Goal: Task Accomplishment & Management: Use online tool/utility

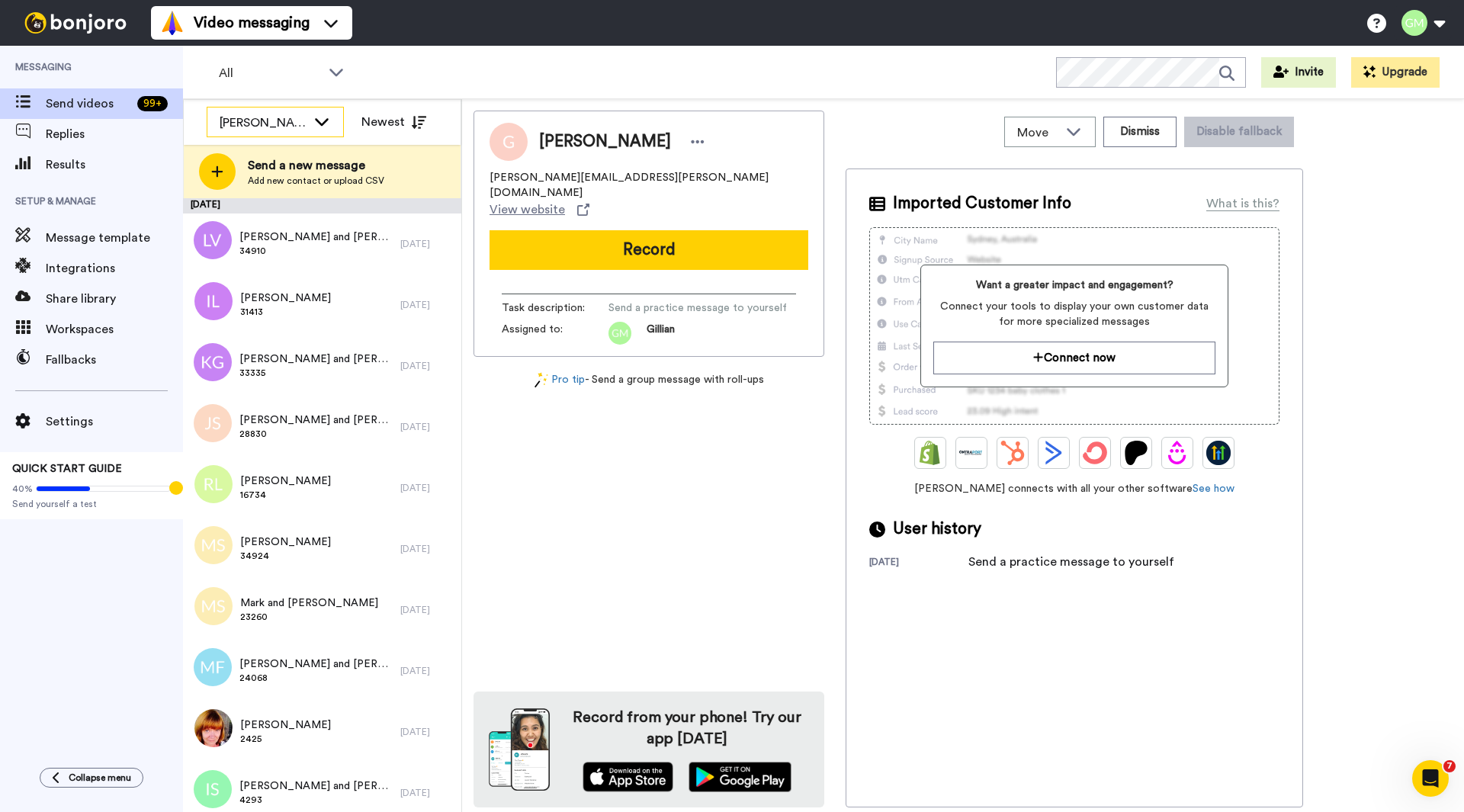
click at [290, 121] on div "[PERSON_NAME]" at bounding box center [263, 123] width 87 height 19
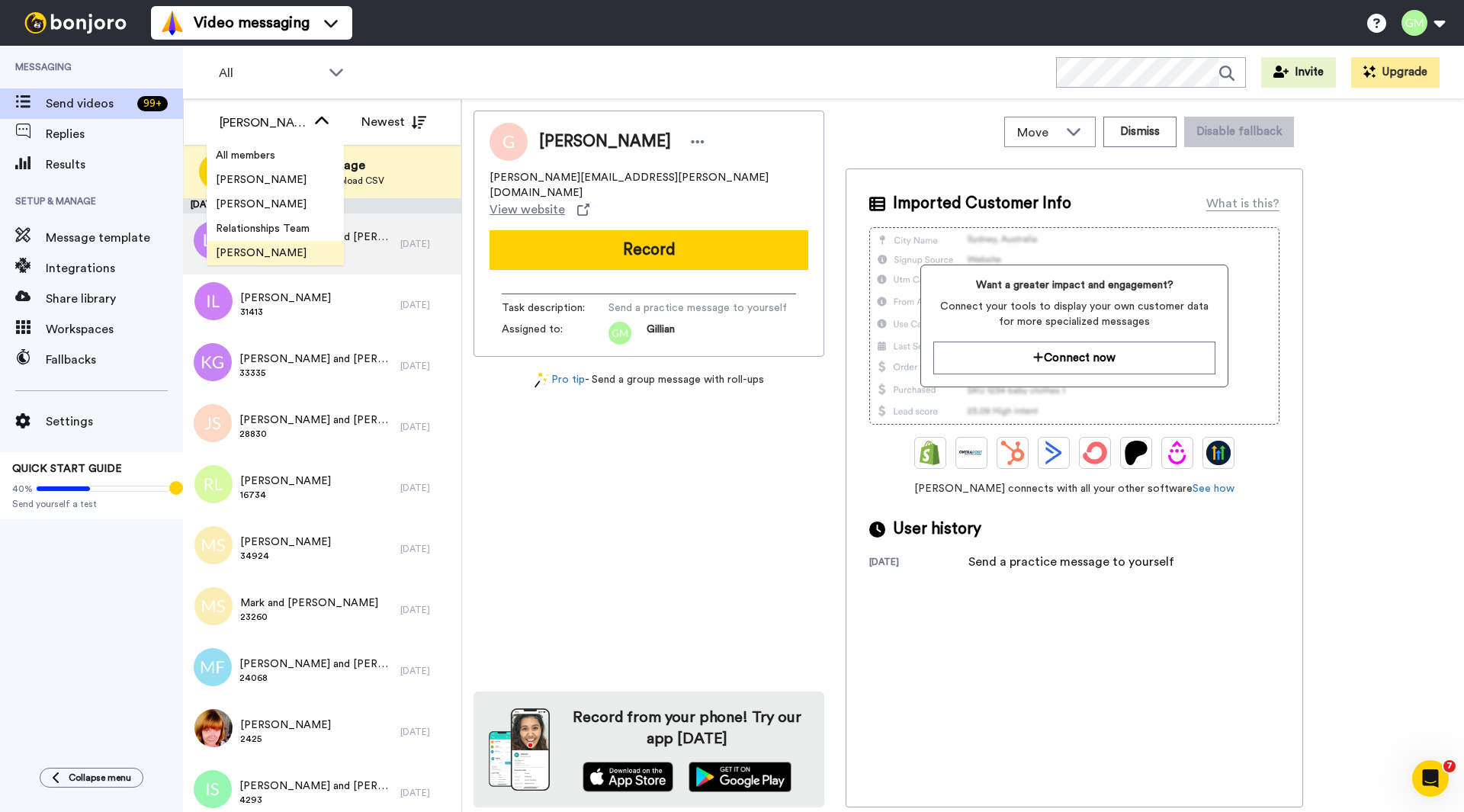
click at [279, 255] on span "[PERSON_NAME]" at bounding box center [260, 253] width 109 height 15
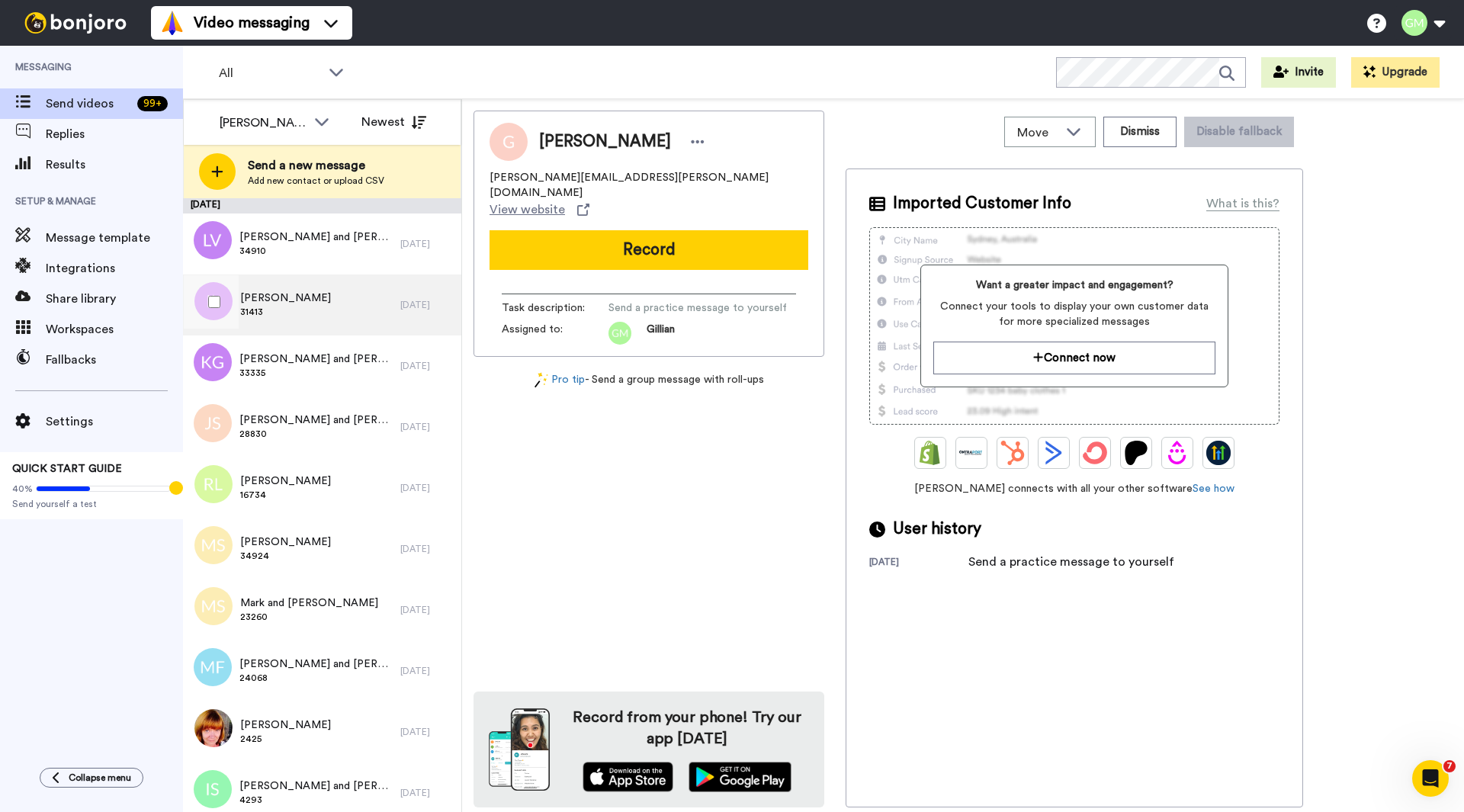
scroll to position [152, 0]
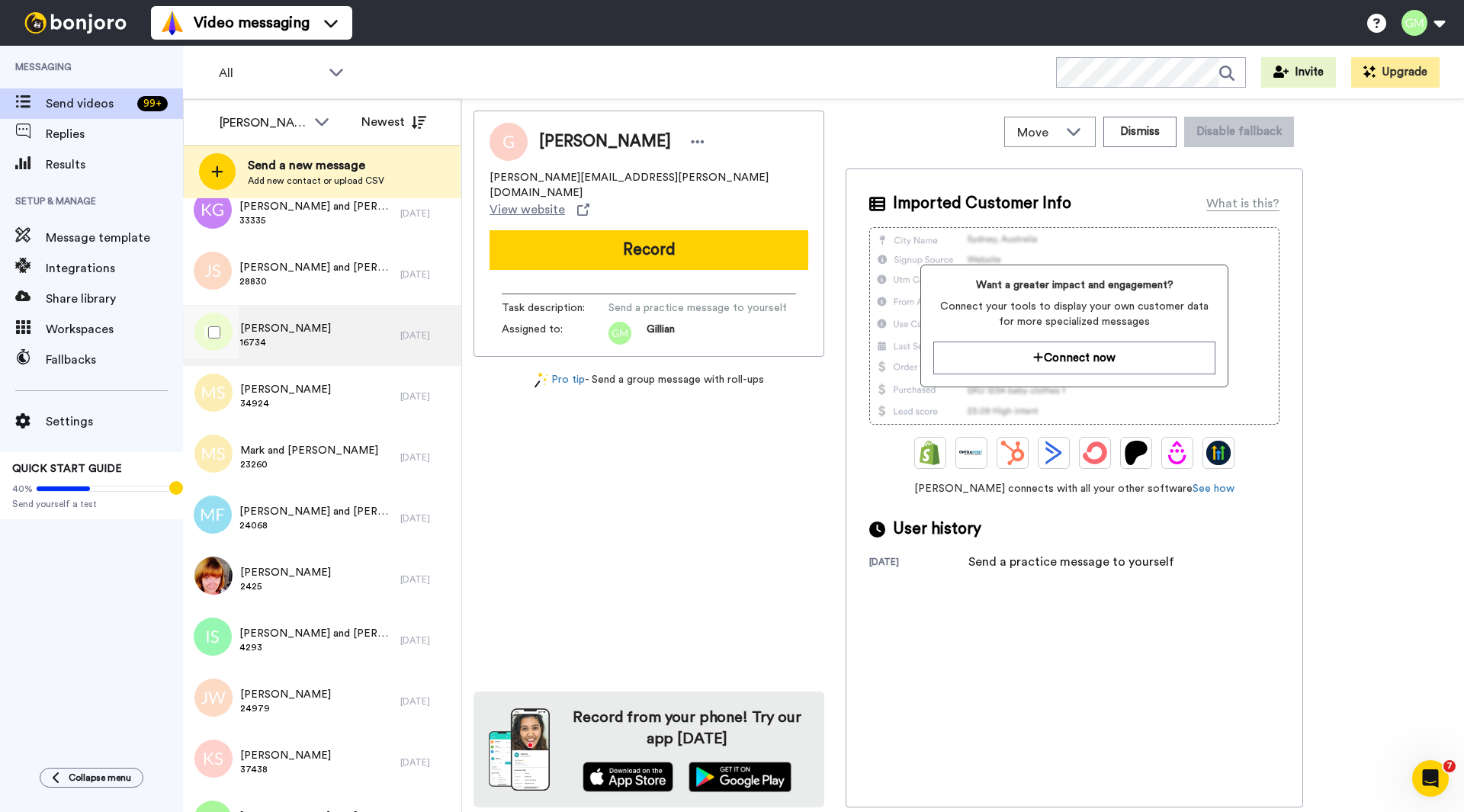
drag, startPoint x: 361, startPoint y: 304, endPoint x: 352, endPoint y: 316, distance: 15.0
drag, startPoint x: 352, startPoint y: 316, endPoint x: 736, endPoint y: 452, distance: 407.4
click at [736, 452] on div "[PERSON_NAME] [PERSON_NAME][EMAIL_ADDRESS][PERSON_NAME][DOMAIN_NAME] View websi…" at bounding box center [648, 459] width 350 height 697
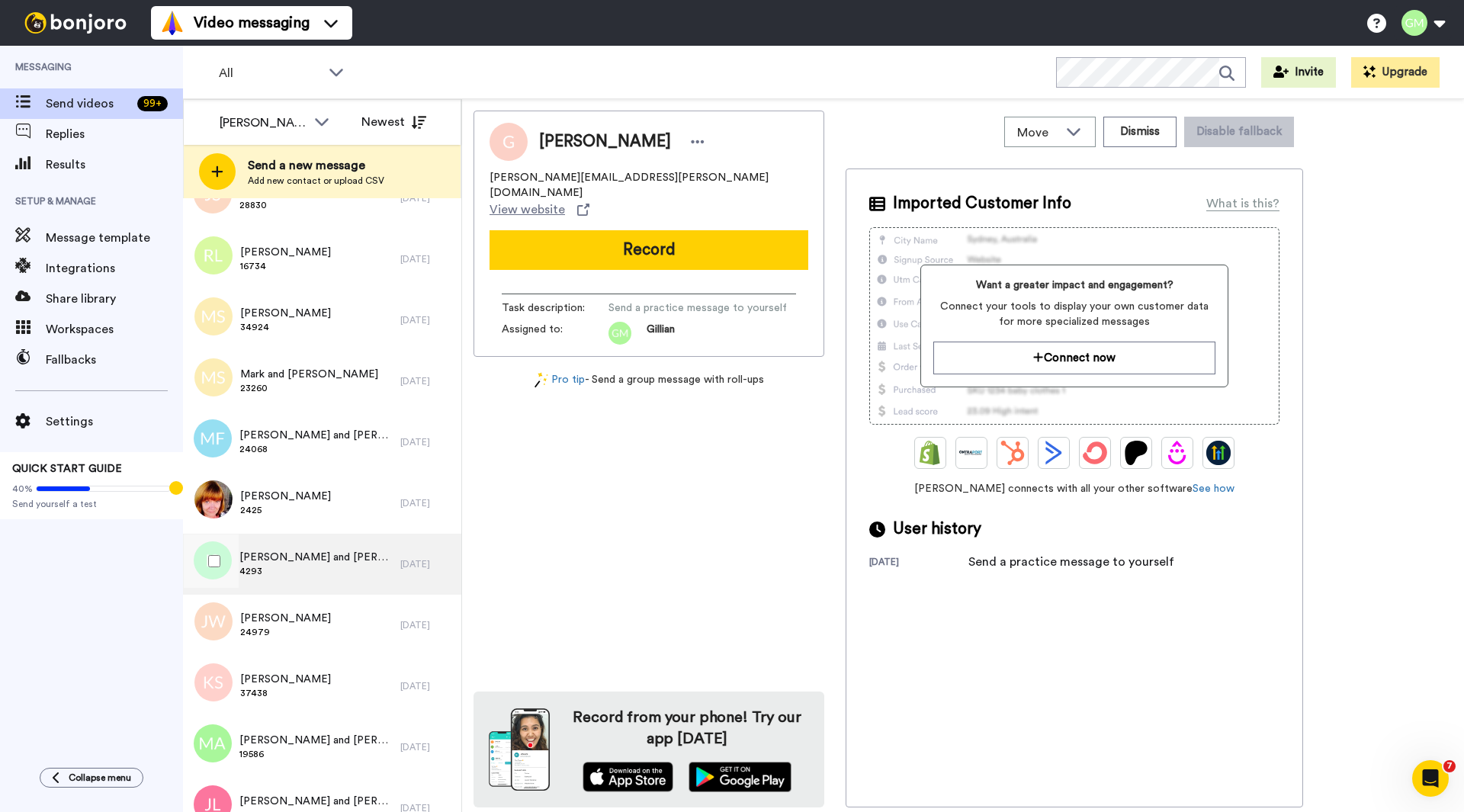
scroll to position [0, 0]
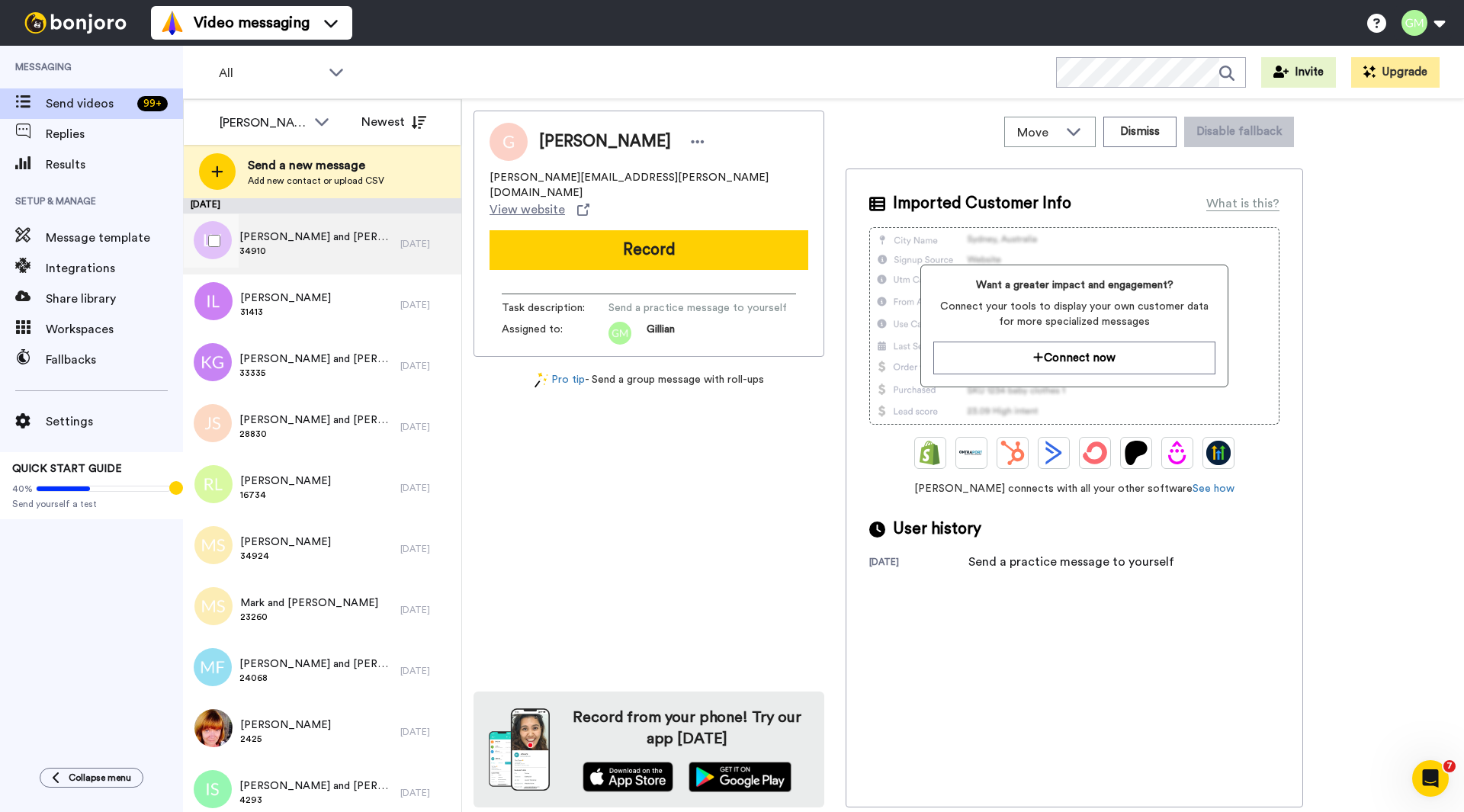
click at [293, 232] on span "[PERSON_NAME] and [PERSON_NAME]" at bounding box center [316, 237] width 153 height 15
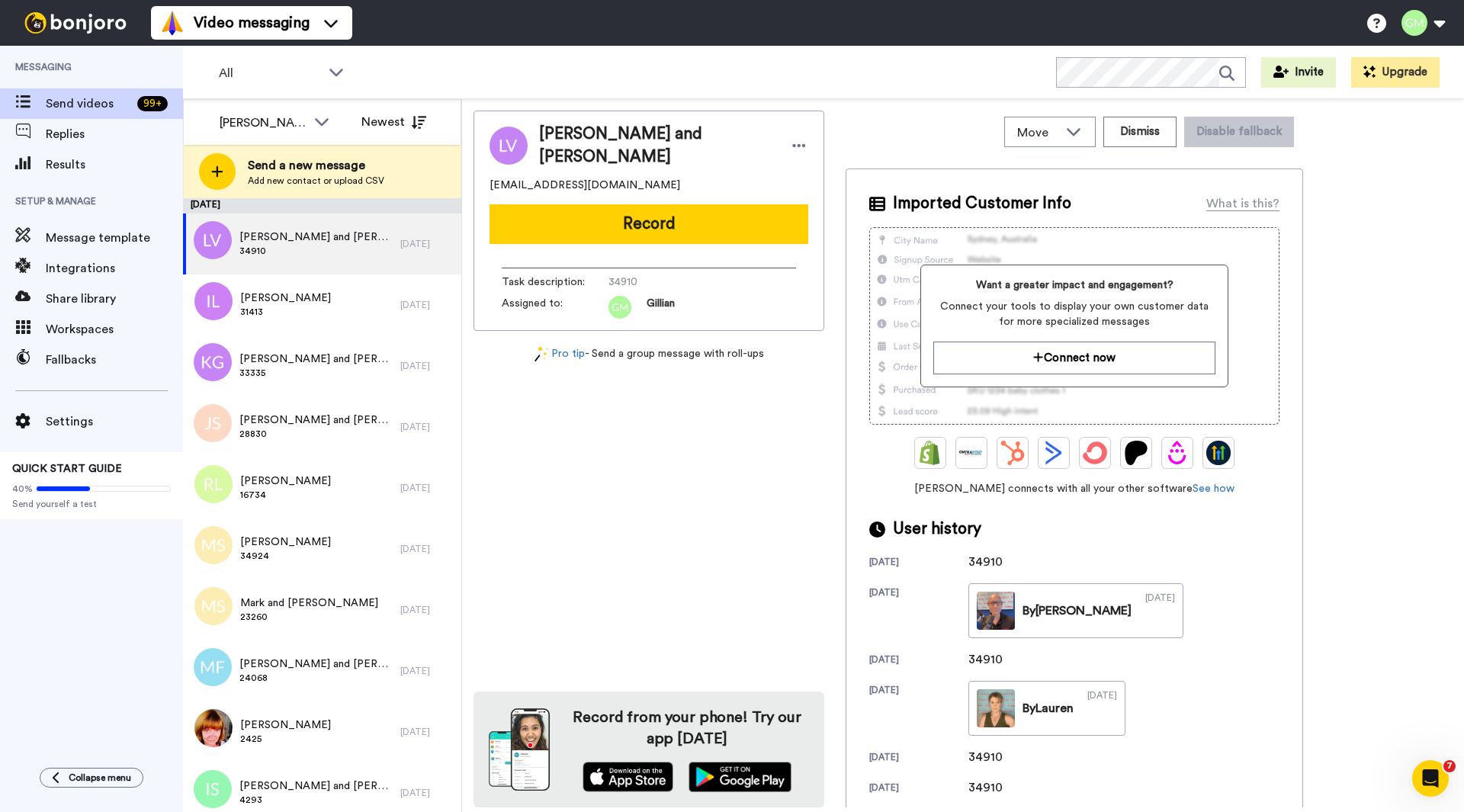
click at [638, 520] on div "[PERSON_NAME] and [PERSON_NAME] [PERSON_NAME][EMAIL_ADDRESS][DOMAIN_NAME] Recor…" at bounding box center [648, 459] width 350 height 697
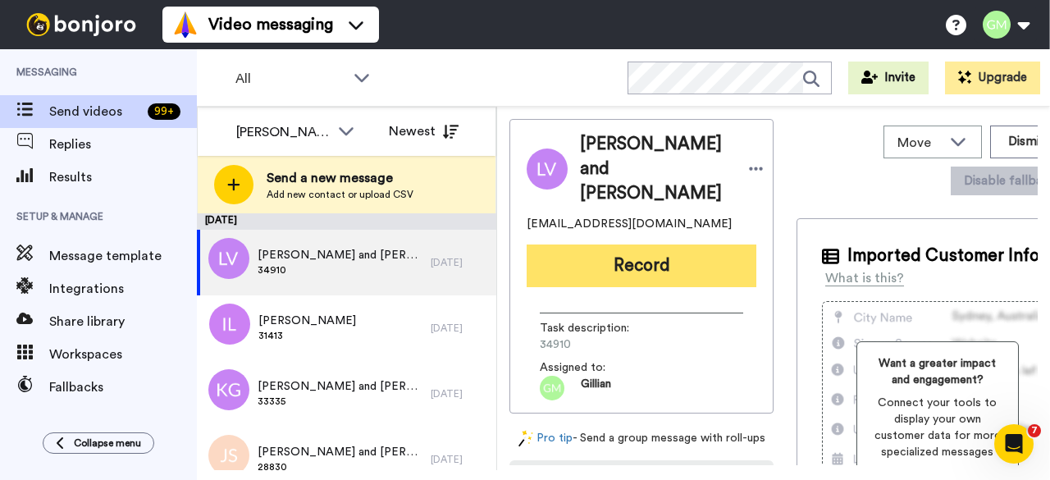
click at [622, 244] on button "Record" at bounding box center [642, 265] width 230 height 43
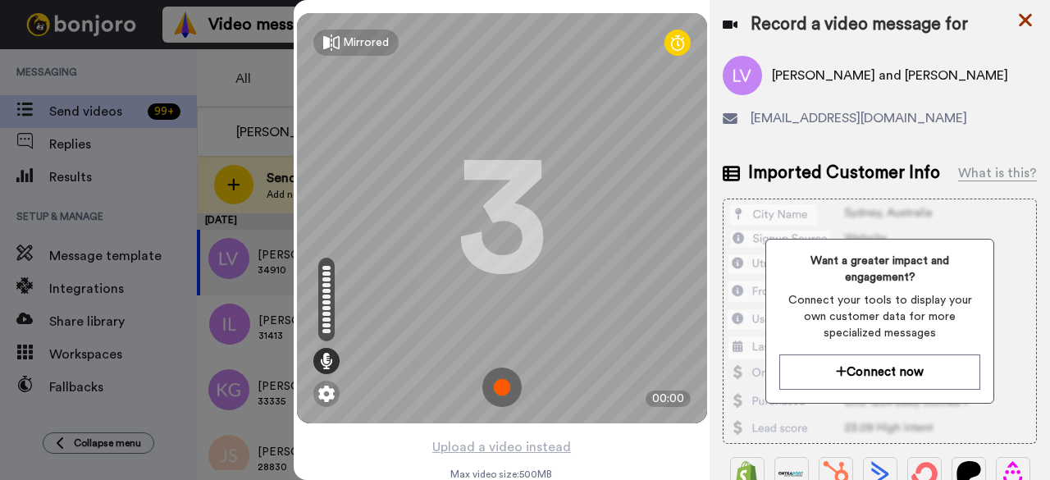
click at [1033, 13] on icon at bounding box center [1025, 20] width 16 height 21
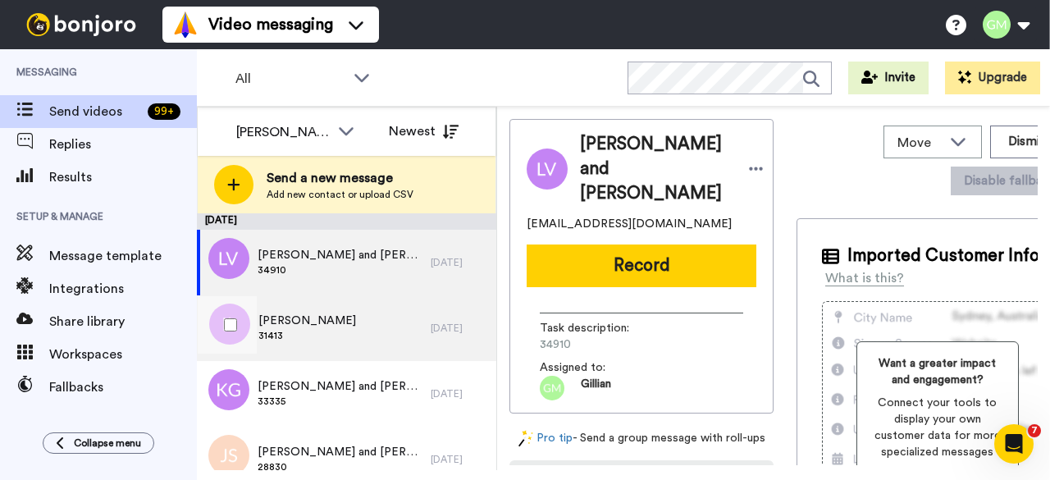
click at [340, 304] on div "[PERSON_NAME] 31413" at bounding box center [314, 328] width 234 height 66
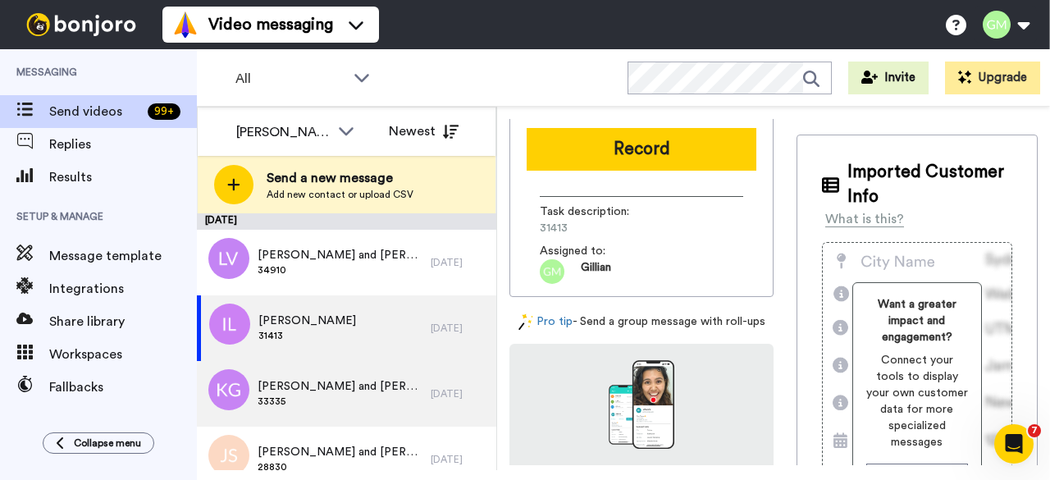
scroll to position [194, 0]
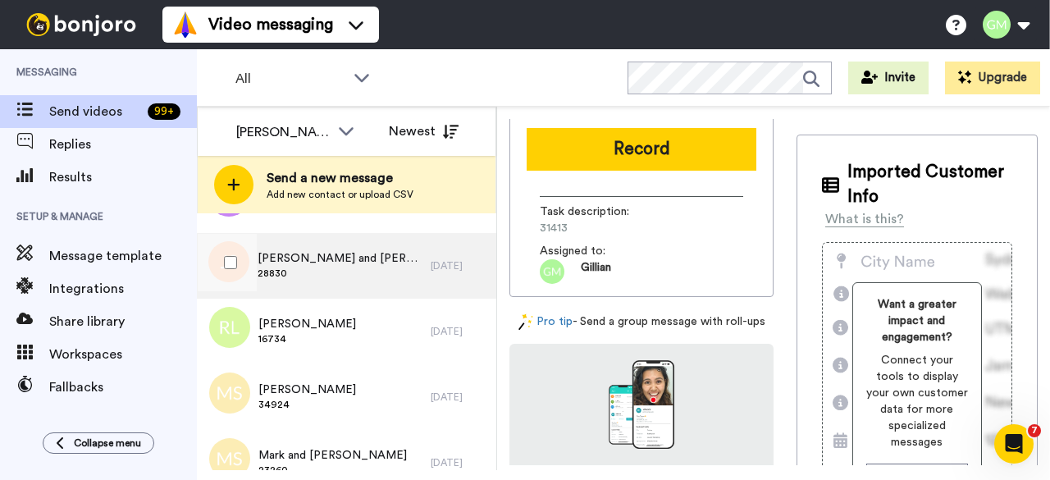
click at [327, 249] on div "[PERSON_NAME] and [PERSON_NAME] 28830" at bounding box center [314, 266] width 234 height 66
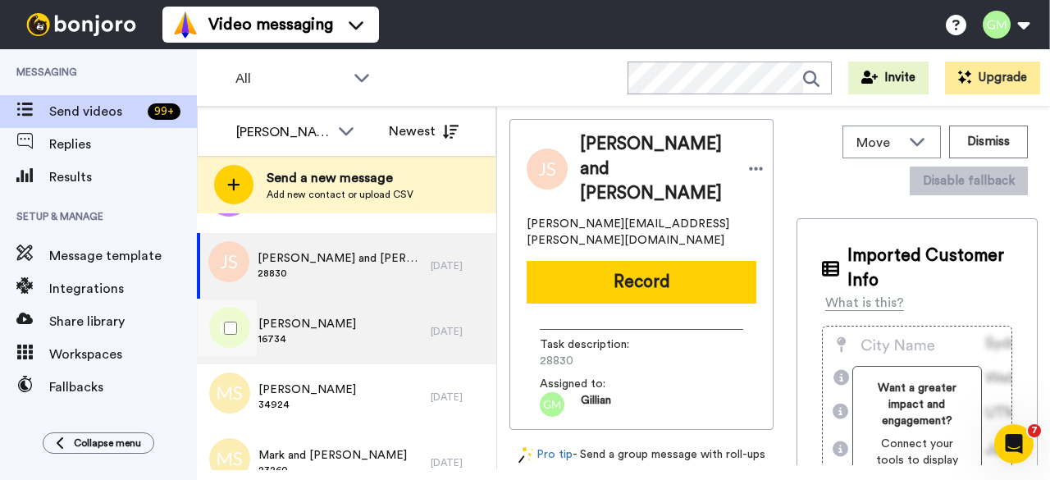
click at [335, 337] on span "16734" at bounding box center [307, 338] width 98 height 13
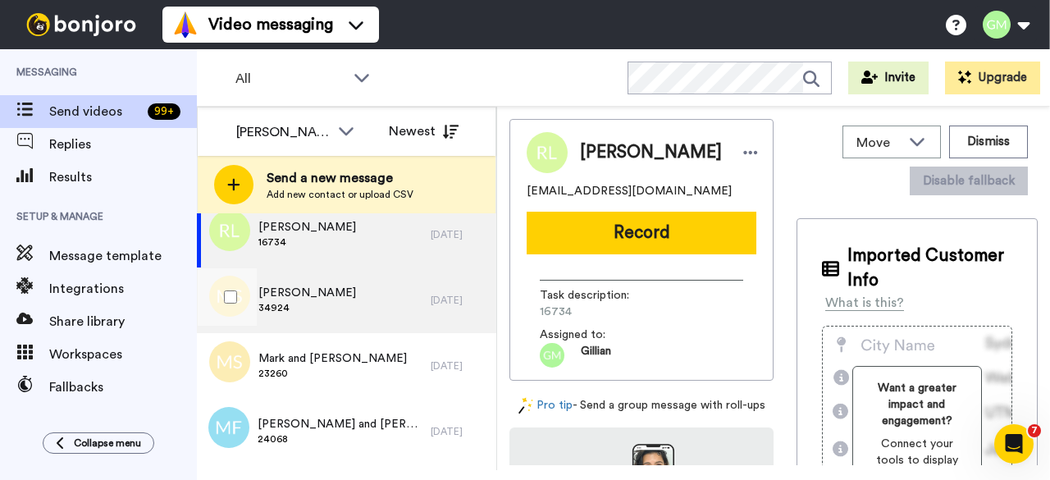
scroll to position [291, 0]
click at [354, 291] on div "[PERSON_NAME] 34924" at bounding box center [314, 300] width 234 height 66
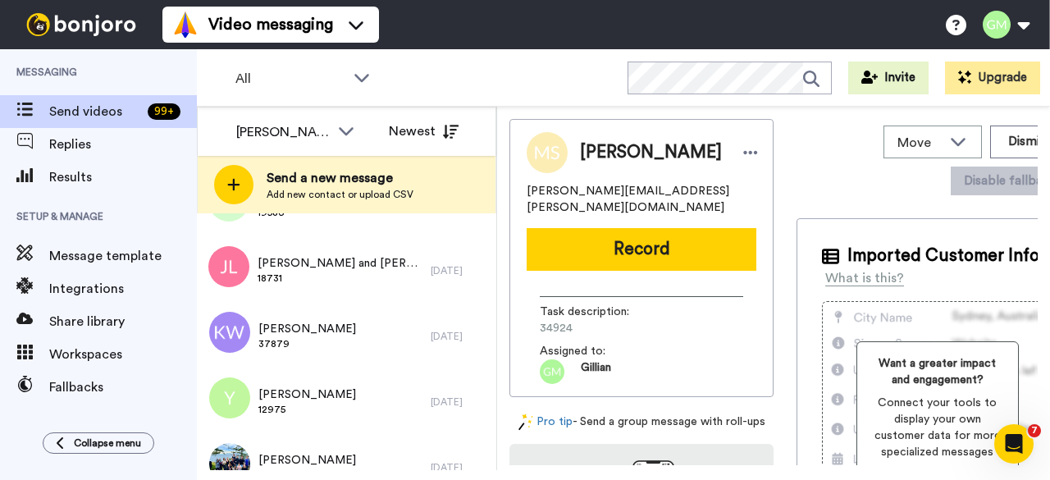
scroll to position [844, 0]
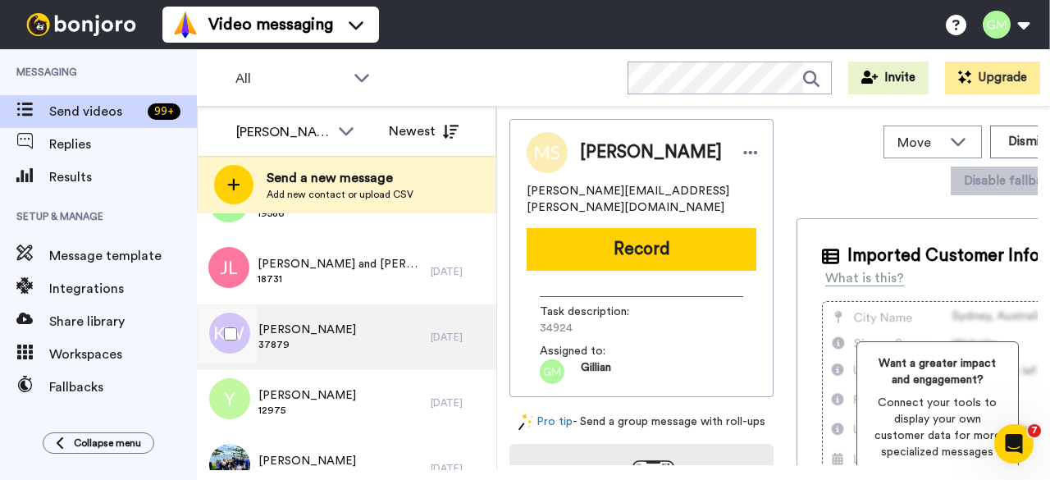
click at [339, 329] on div "[PERSON_NAME] 37879" at bounding box center [314, 337] width 234 height 66
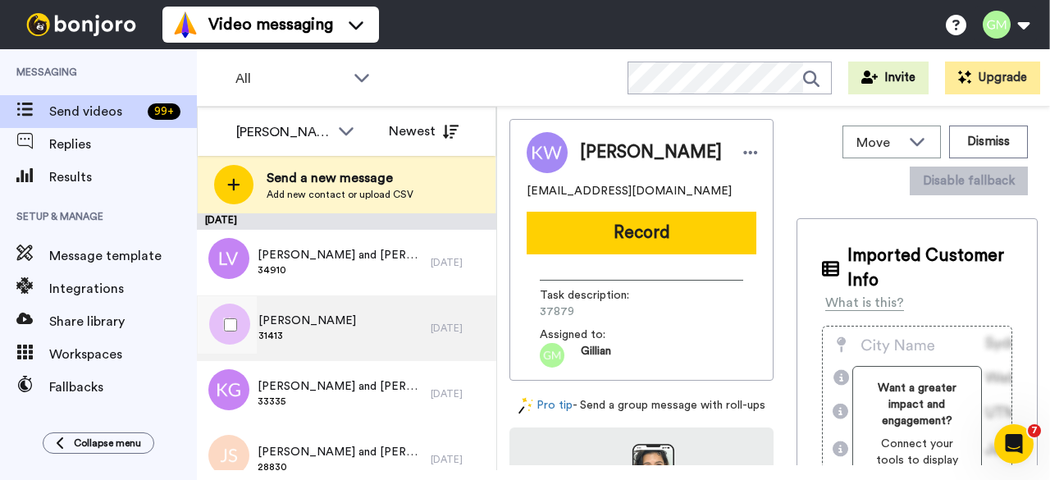
click at [326, 322] on span "[PERSON_NAME]" at bounding box center [307, 321] width 98 height 16
drag, startPoint x: 568, startPoint y: 316, endPoint x: 534, endPoint y: 316, distance: 34.5
click at [534, 316] on div "Task description : 31413 Assigned to: [PERSON_NAME]" at bounding box center [642, 317] width 230 height 100
copy span "31413"
click at [379, 327] on div "[PERSON_NAME] 31413" at bounding box center [314, 328] width 234 height 66
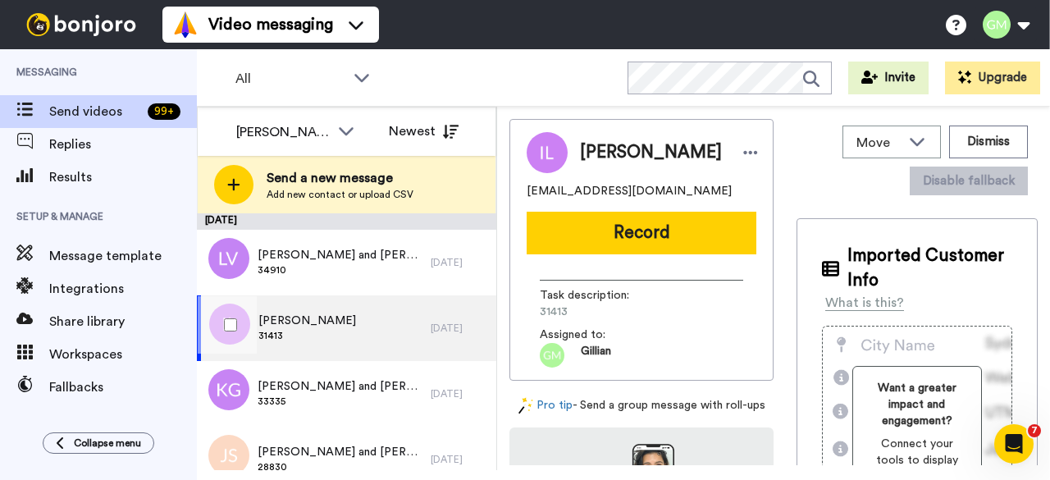
click at [346, 314] on span "[PERSON_NAME]" at bounding box center [307, 321] width 98 height 16
